Goal: Information Seeking & Learning: Learn about a topic

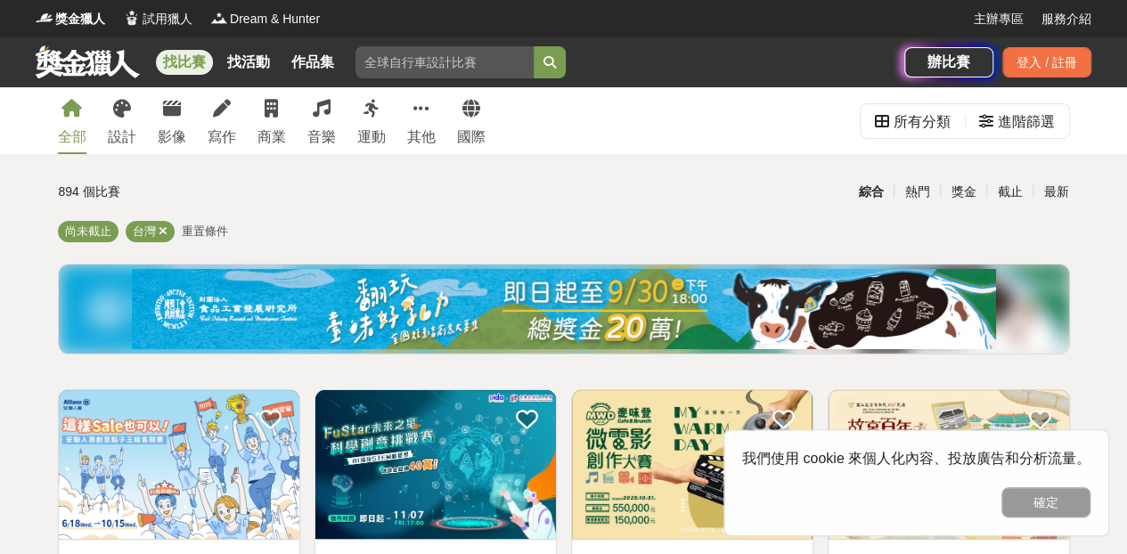
click at [1035, 507] on button "確定" at bounding box center [1045, 502] width 89 height 30
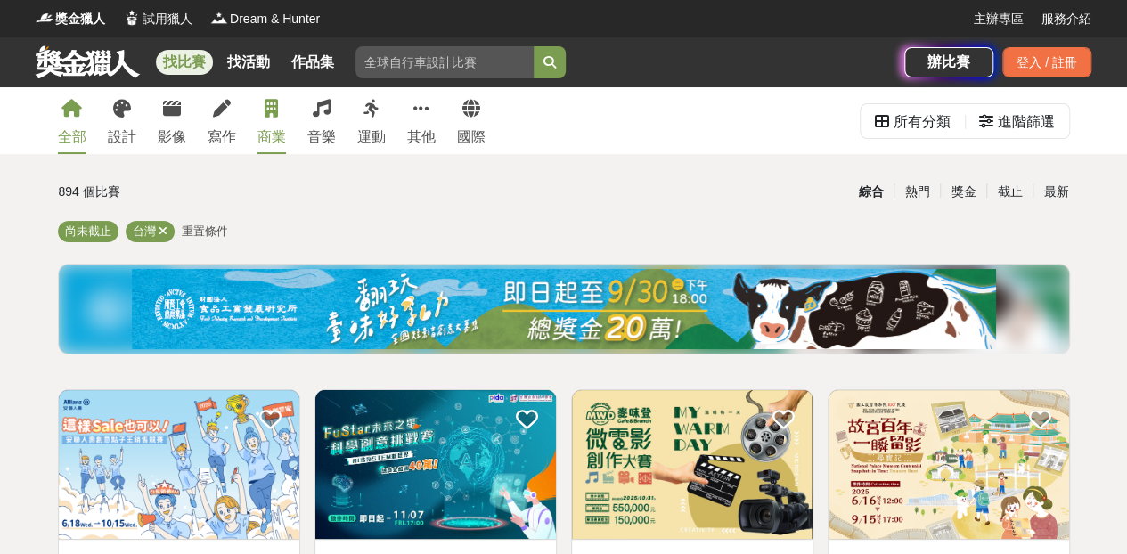
click at [263, 137] on div "商業" at bounding box center [271, 136] width 29 height 21
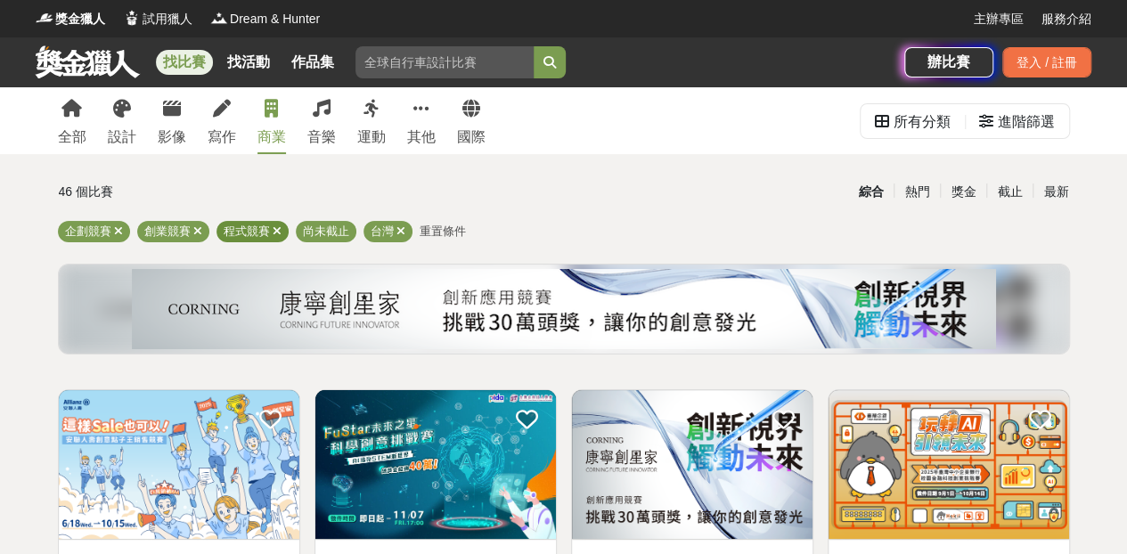
click at [276, 227] on icon at bounding box center [277, 231] width 9 height 12
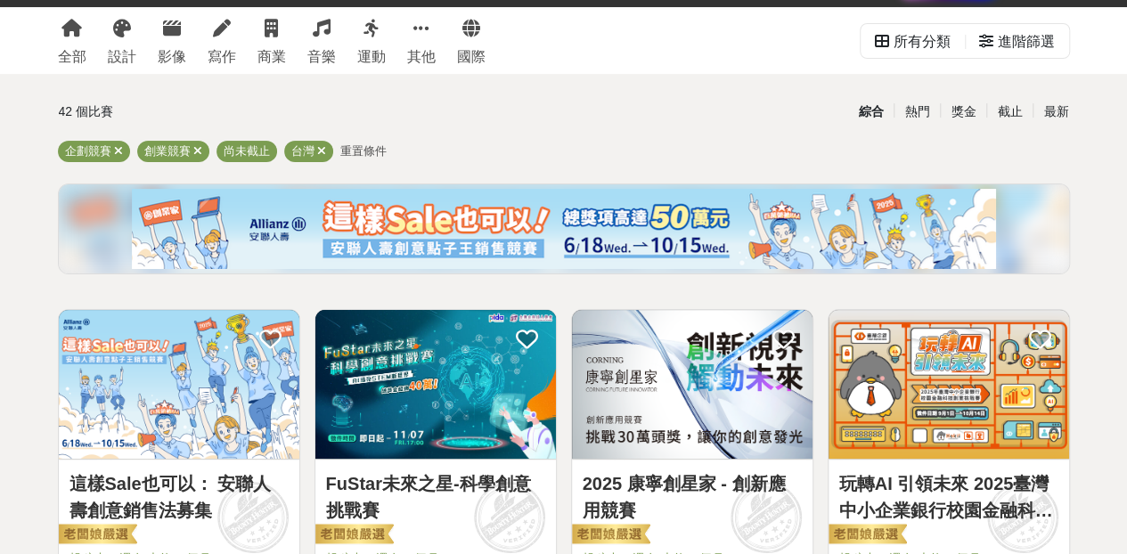
scroll to position [267, 0]
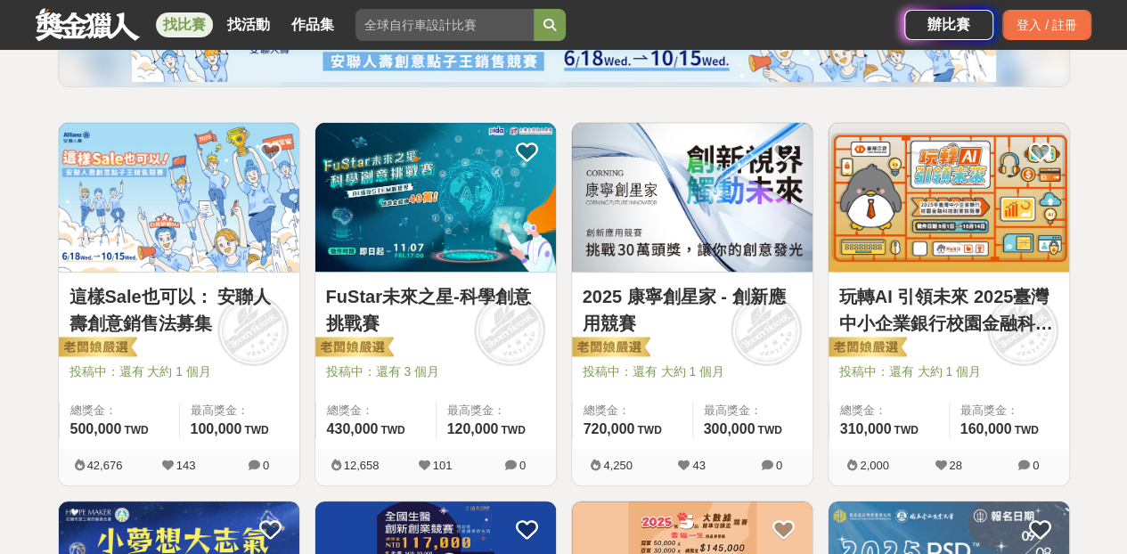
click at [231, 297] on link "這樣Sale也可以： 安聯人壽創意銷售法募集" at bounding box center [178, 309] width 219 height 53
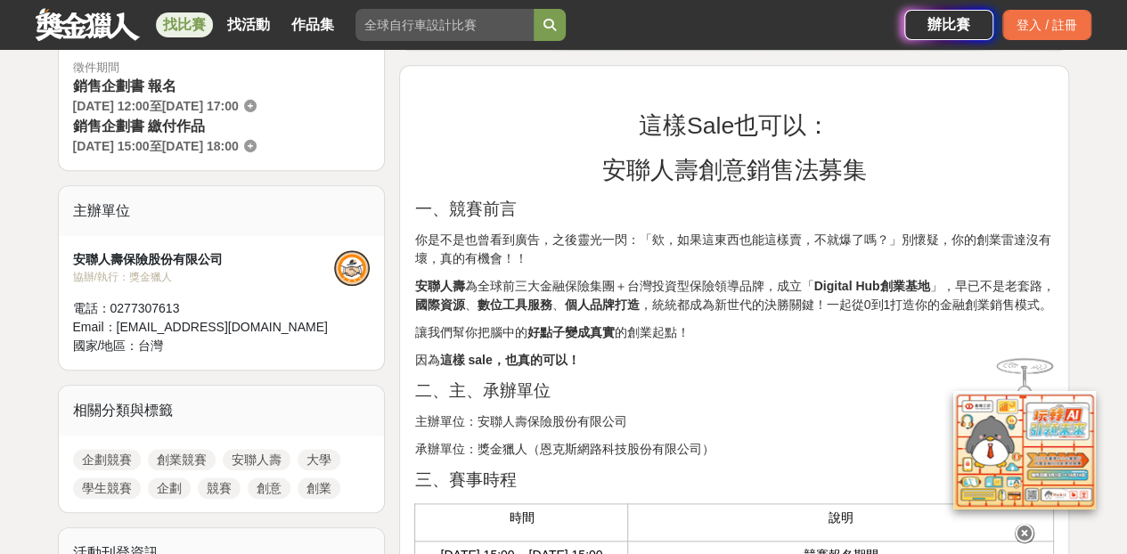
scroll to position [267, 0]
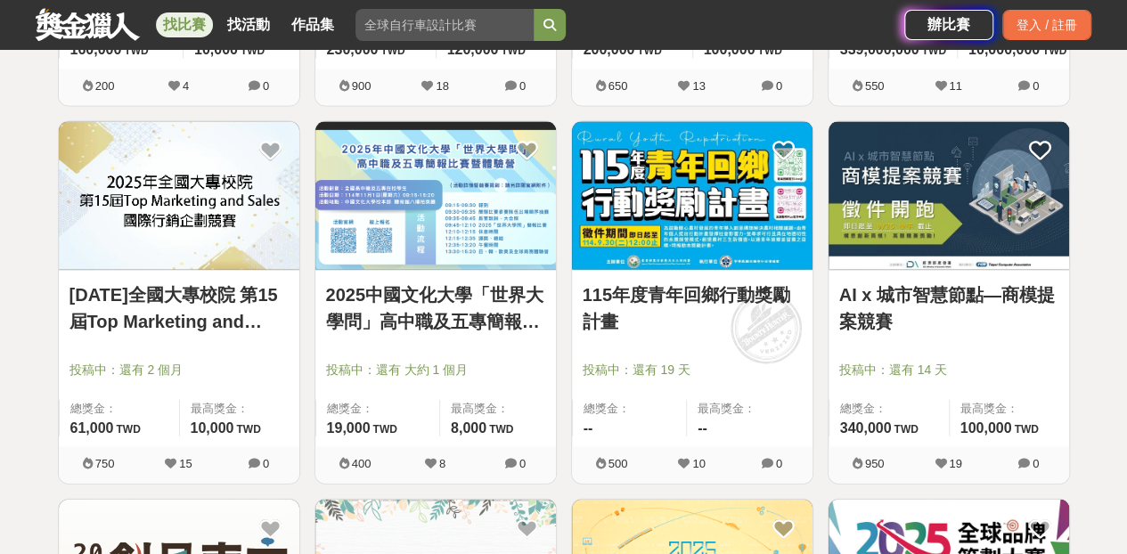
scroll to position [1870, 0]
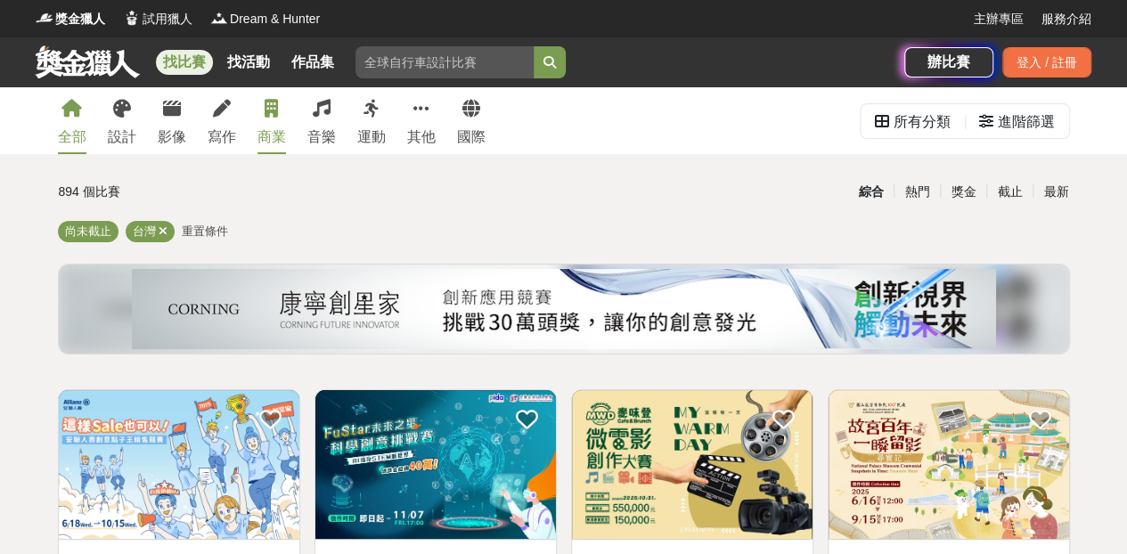
click at [273, 122] on link "商業" at bounding box center [271, 120] width 29 height 67
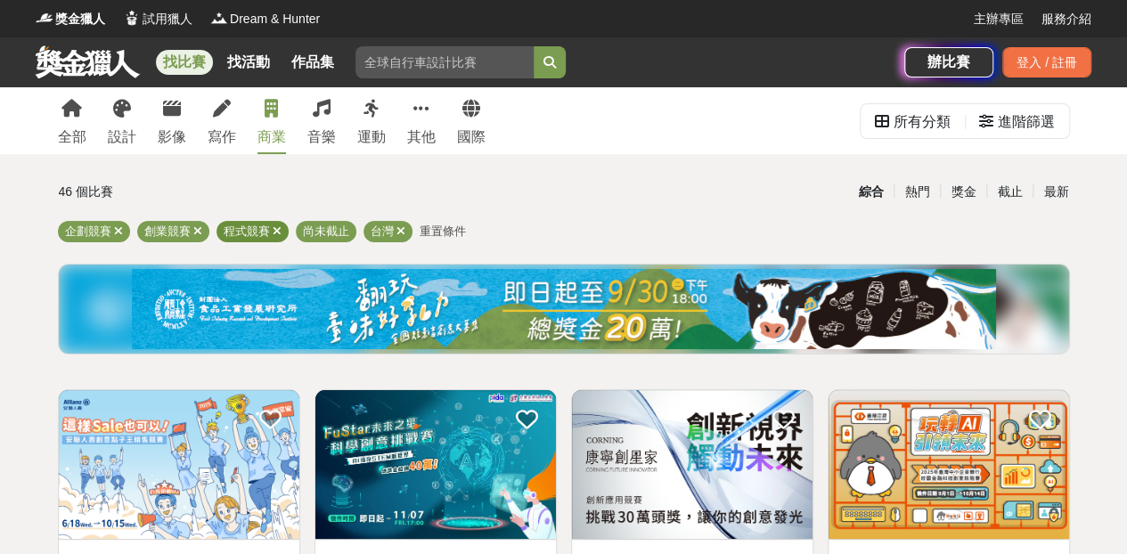
click at [275, 232] on icon at bounding box center [277, 231] width 9 height 12
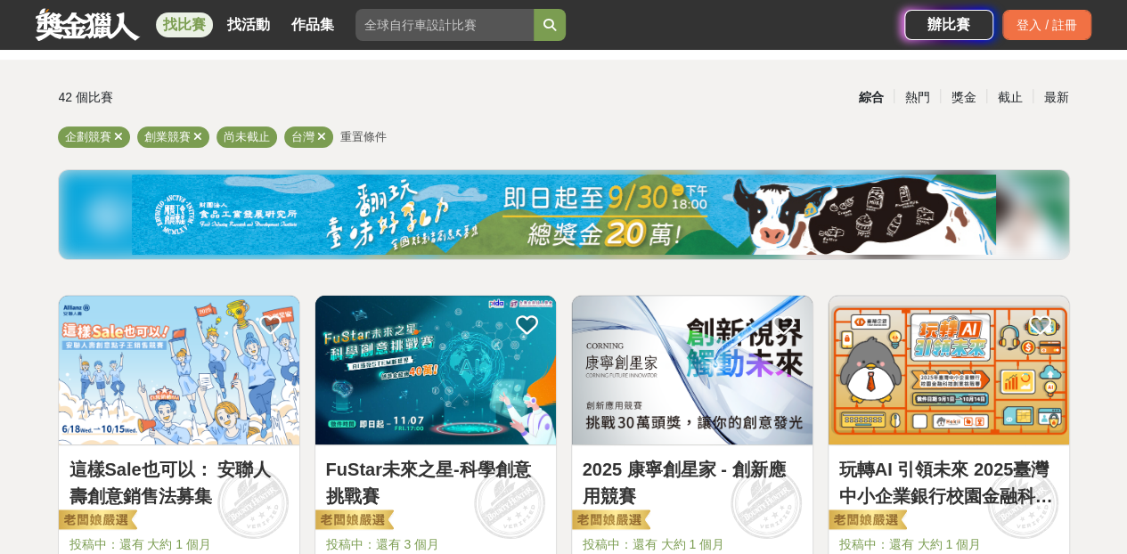
scroll to position [89, 0]
